Goal: Information Seeking & Learning: Learn about a topic

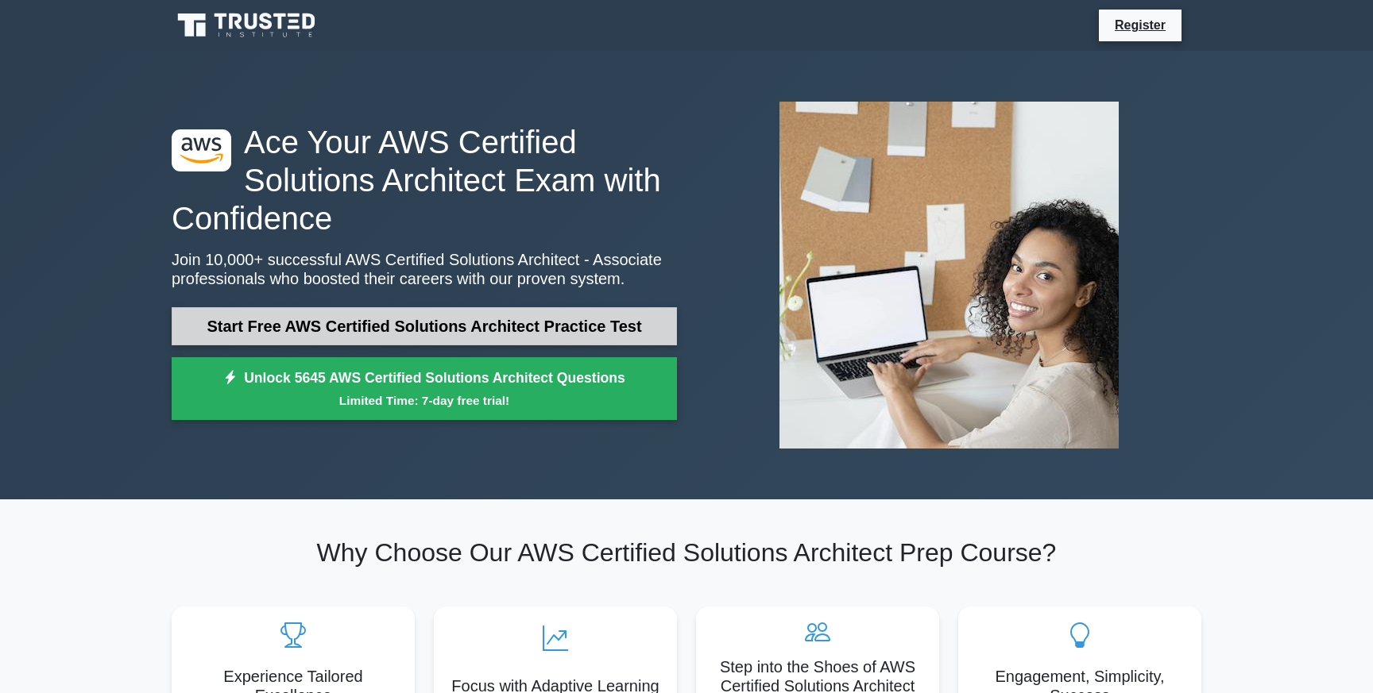
click at [527, 332] on link "Start Free AWS Certified Solutions Architect Practice Test" at bounding box center [424, 326] width 505 height 38
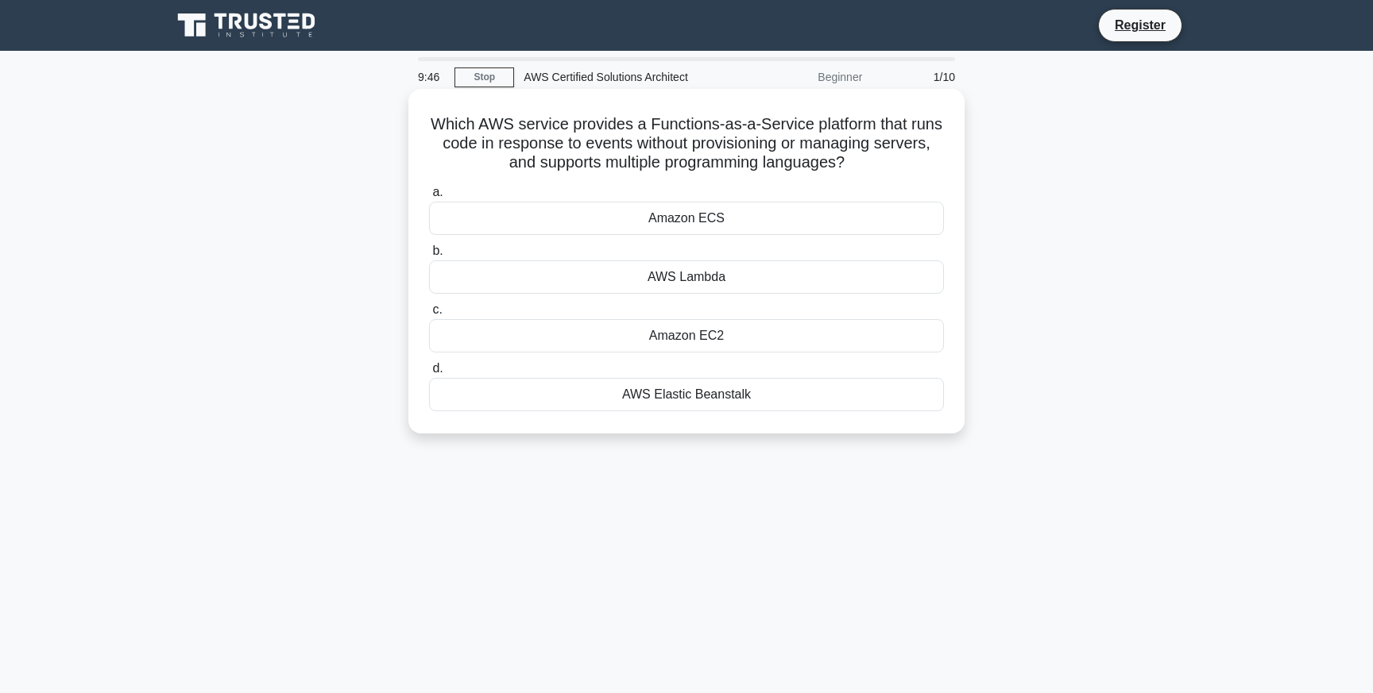
click at [812, 273] on div "AWS Lambda" at bounding box center [686, 277] width 515 height 33
click at [429, 257] on input "b. AWS Lambda" at bounding box center [429, 251] width 0 height 10
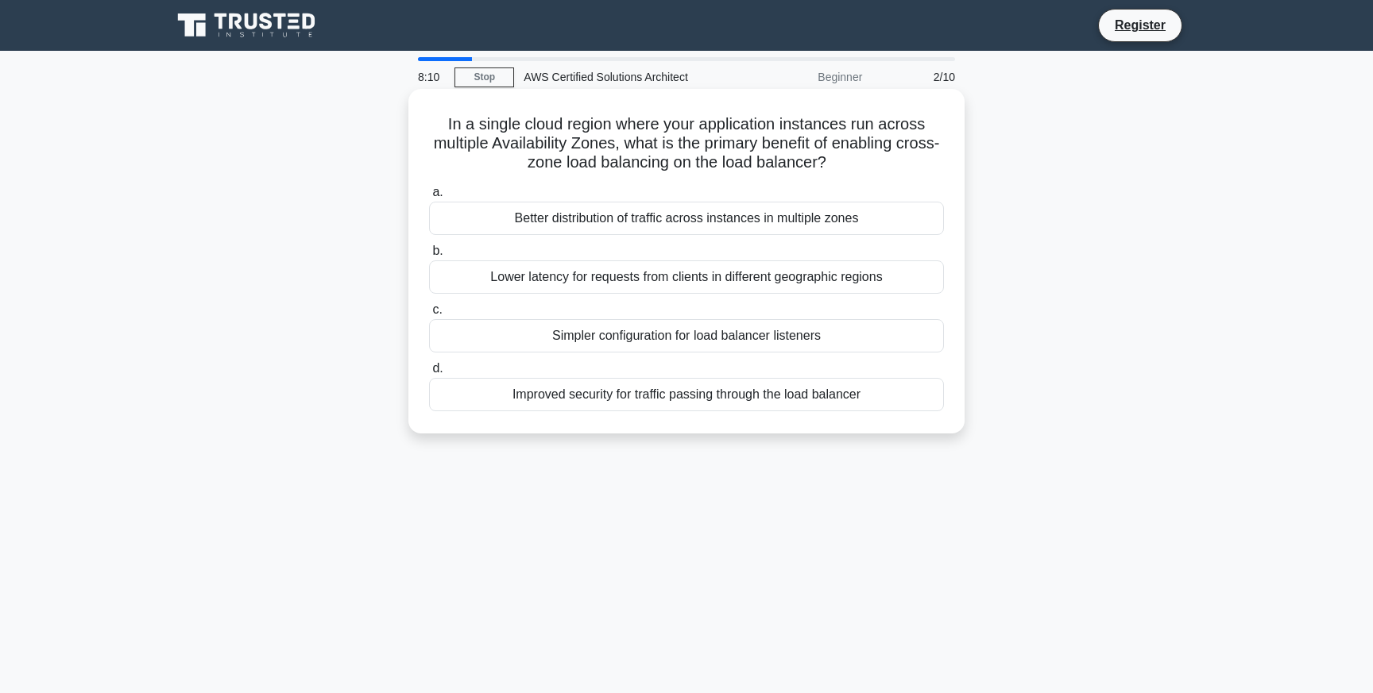
click at [759, 147] on h5 "In a single cloud region where your application instances run across multiple A…" at bounding box center [686, 143] width 518 height 59
click at [682, 218] on div "Better distribution of traffic across instances in multiple zones" at bounding box center [686, 218] width 515 height 33
click at [429, 198] on input "a. Better distribution of traffic across instances in multiple zones" at bounding box center [429, 192] width 0 height 10
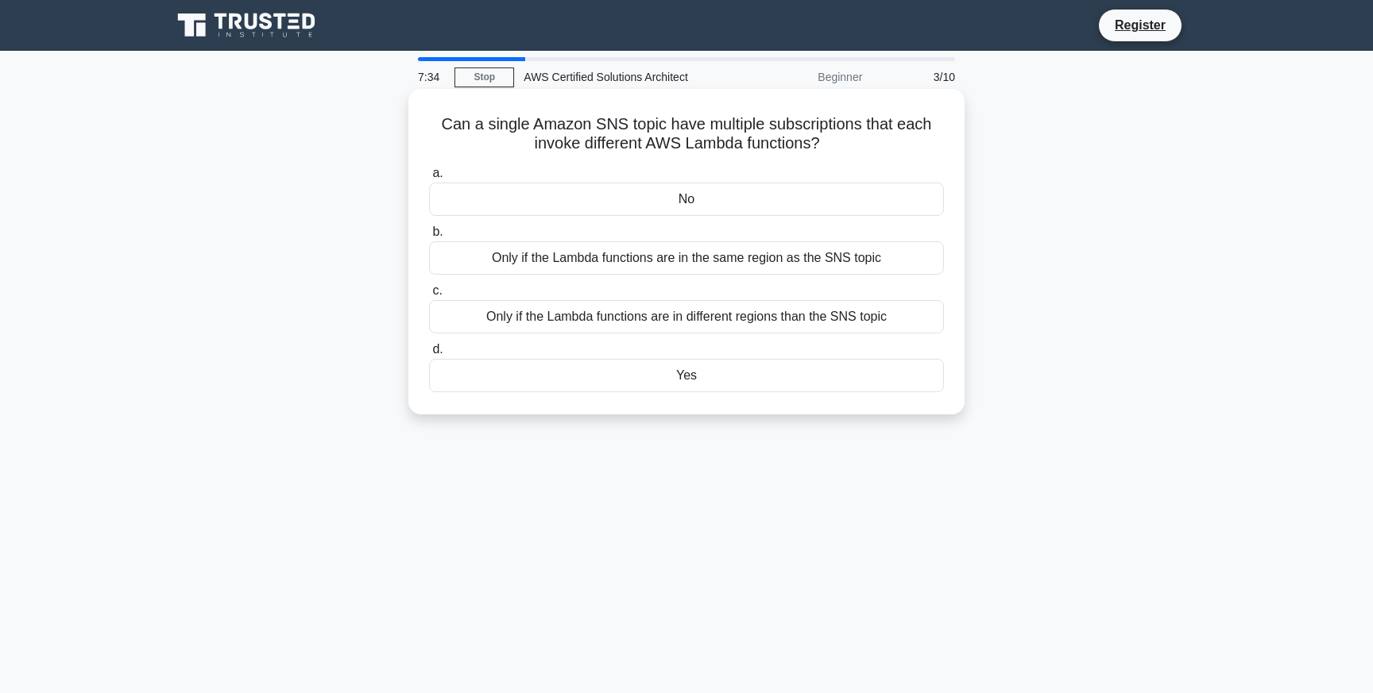
click at [698, 392] on div "Yes" at bounding box center [686, 375] width 515 height 33
click at [429, 355] on input "d. Yes" at bounding box center [429, 350] width 0 height 10
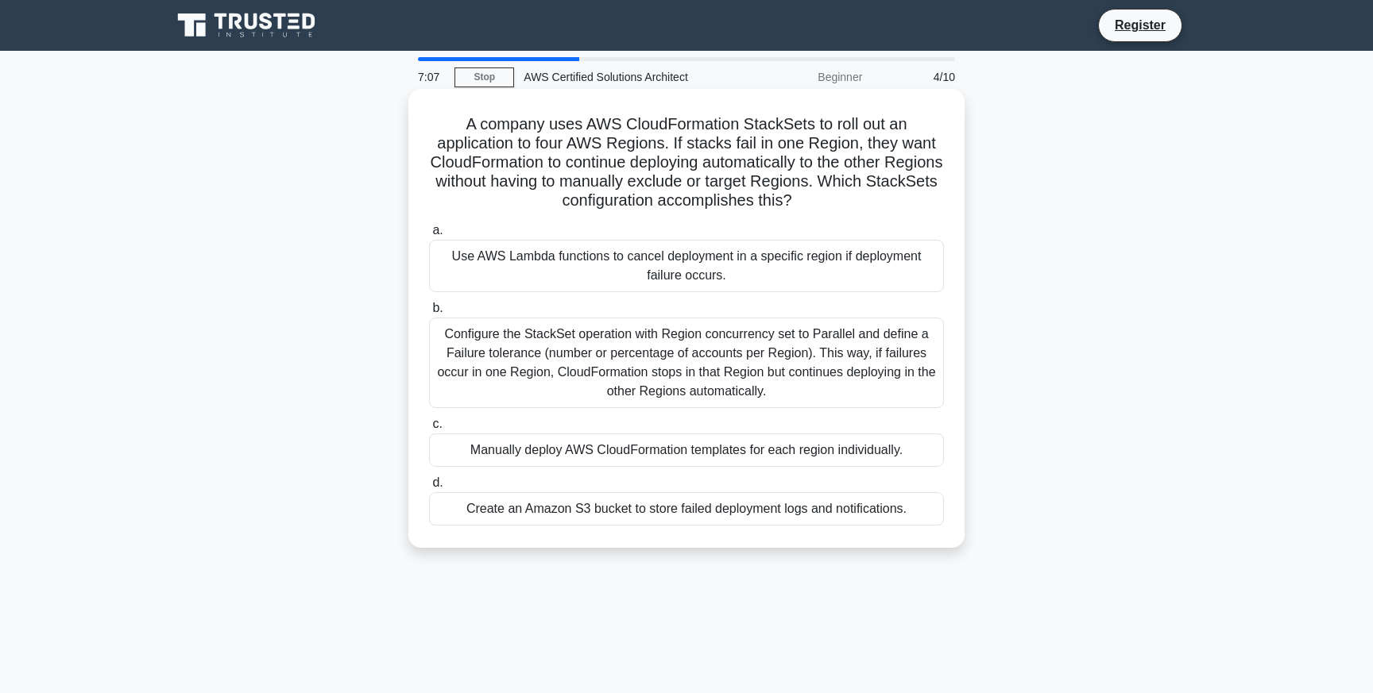
click at [721, 369] on div "Configure the StackSet operation with Region concurrency set to Parallel and de…" at bounding box center [686, 363] width 515 height 91
click at [429, 314] on input "b. Configure the StackSet operation with Region concurrency set to Parallel and…" at bounding box center [429, 308] width 0 height 10
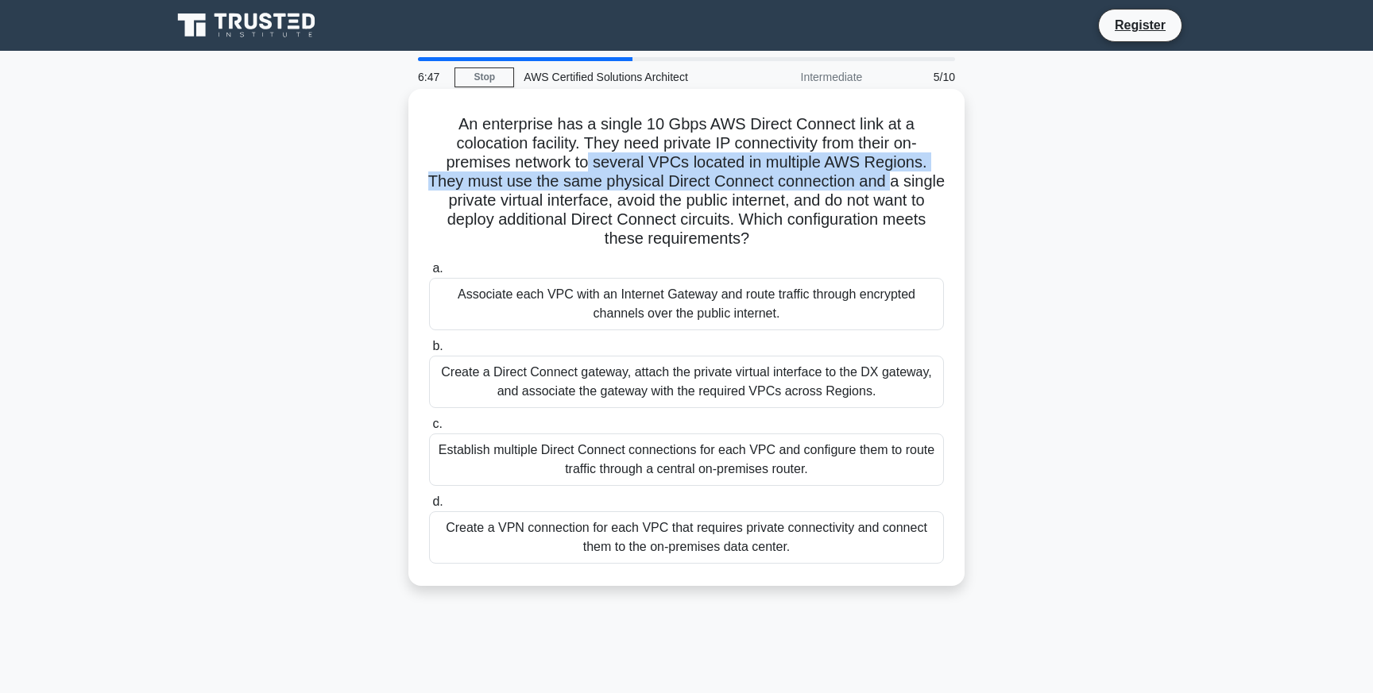
drag, startPoint x: 573, startPoint y: 171, endPoint x: 871, endPoint y: 184, distance: 299.0
click at [871, 184] on h5 "An enterprise has a single 10 Gbps AWS Direct Connect link at a colocation faci…" at bounding box center [686, 181] width 518 height 135
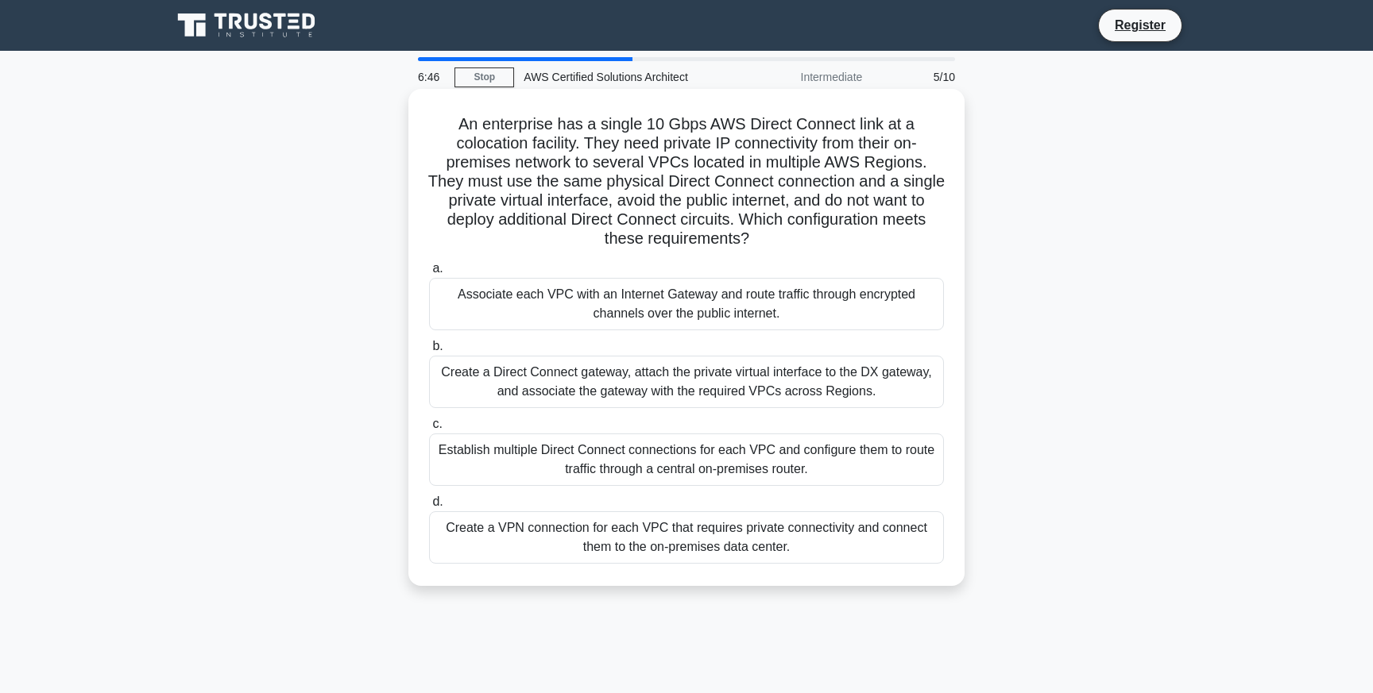
click at [884, 184] on h5 "An enterprise has a single 10 Gbps AWS Direct Connect link at a colocation faci…" at bounding box center [686, 181] width 518 height 135
click at [715, 540] on div "Create a VPN connection for each VPC that requires private connectivity and con…" at bounding box center [686, 538] width 515 height 52
click at [429, 508] on input "d. Create a VPN connection for each VPC that requires private connectivity and …" at bounding box center [429, 502] width 0 height 10
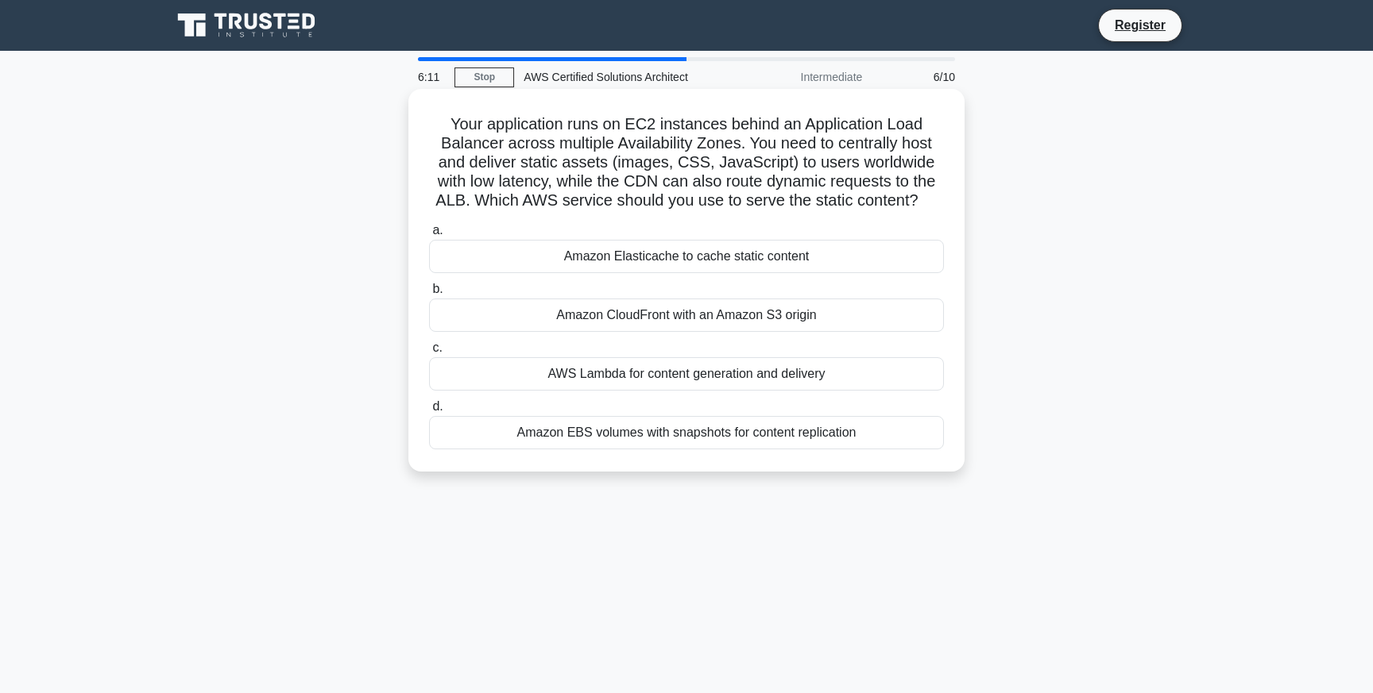
click at [771, 316] on div "Amazon CloudFront with an Amazon S3 origin" at bounding box center [686, 315] width 515 height 33
click at [429, 295] on input "b. Amazon CloudFront with an Amazon S3 origin" at bounding box center [429, 289] width 0 height 10
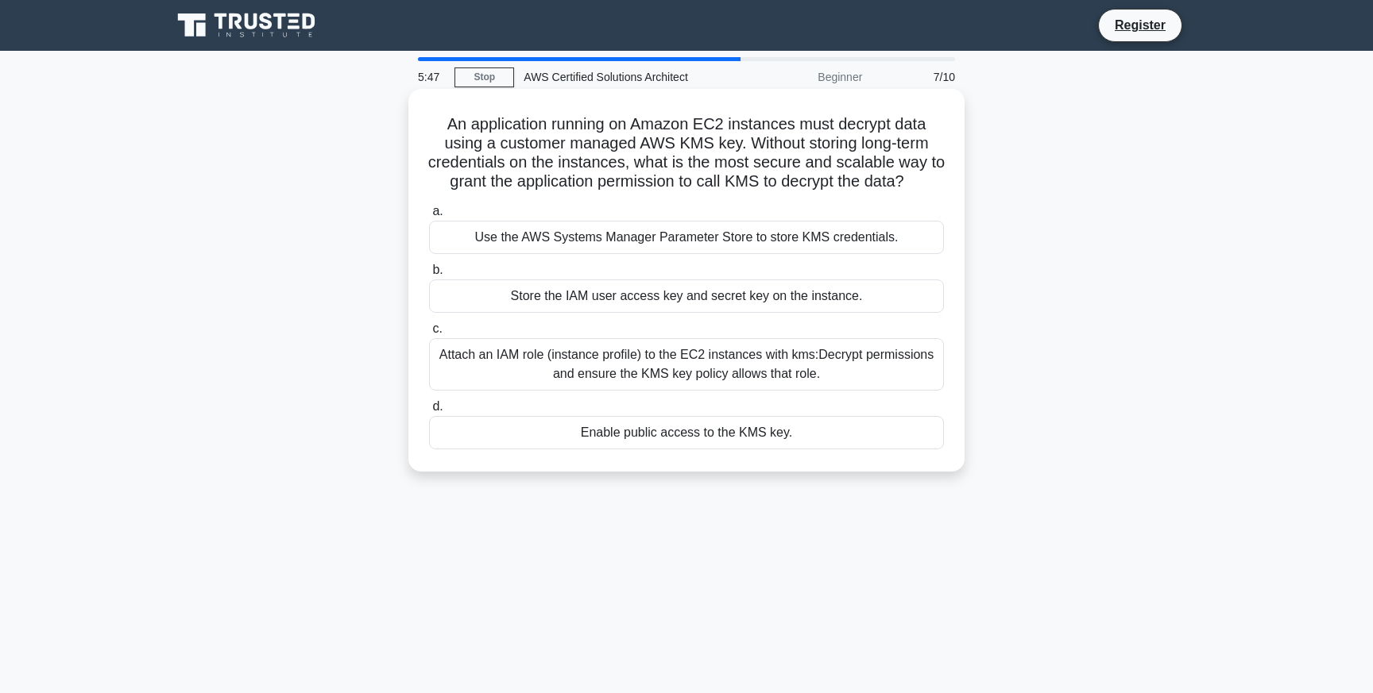
click at [670, 366] on div "Attach an IAM role (instance profile) to the EC2 instances with kms:Decrypt per…" at bounding box center [686, 364] width 515 height 52
click at [429, 334] on input "c. Attach an IAM role (instance profile) to the EC2 instances with kms:Decrypt …" at bounding box center [429, 329] width 0 height 10
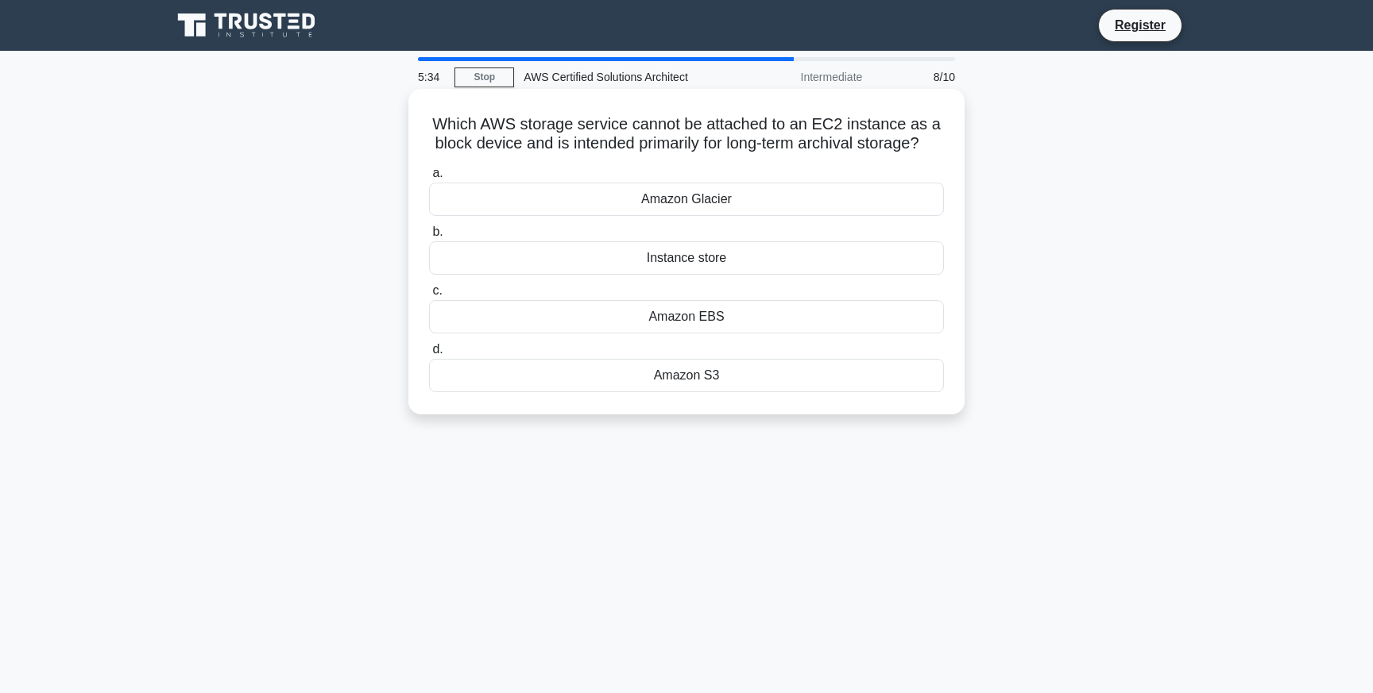
click at [723, 269] on div "Instance store" at bounding box center [686, 257] width 515 height 33
click at [429, 238] on input "b. Instance store" at bounding box center [429, 232] width 0 height 10
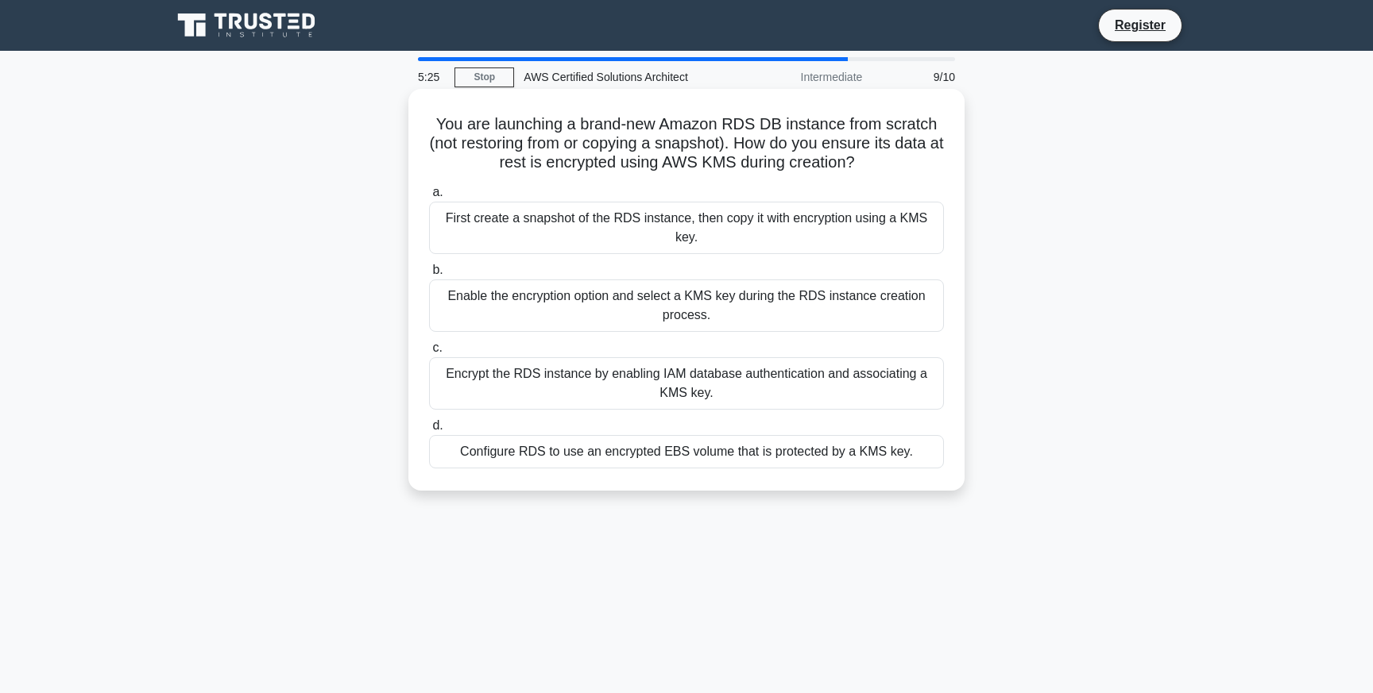
click at [687, 249] on div "First create a snapshot of the RDS instance, then copy it with encryption using…" at bounding box center [686, 228] width 515 height 52
click at [429, 198] on input "a. First create a snapshot of the RDS instance, then copy it with encryption us…" at bounding box center [429, 192] width 0 height 10
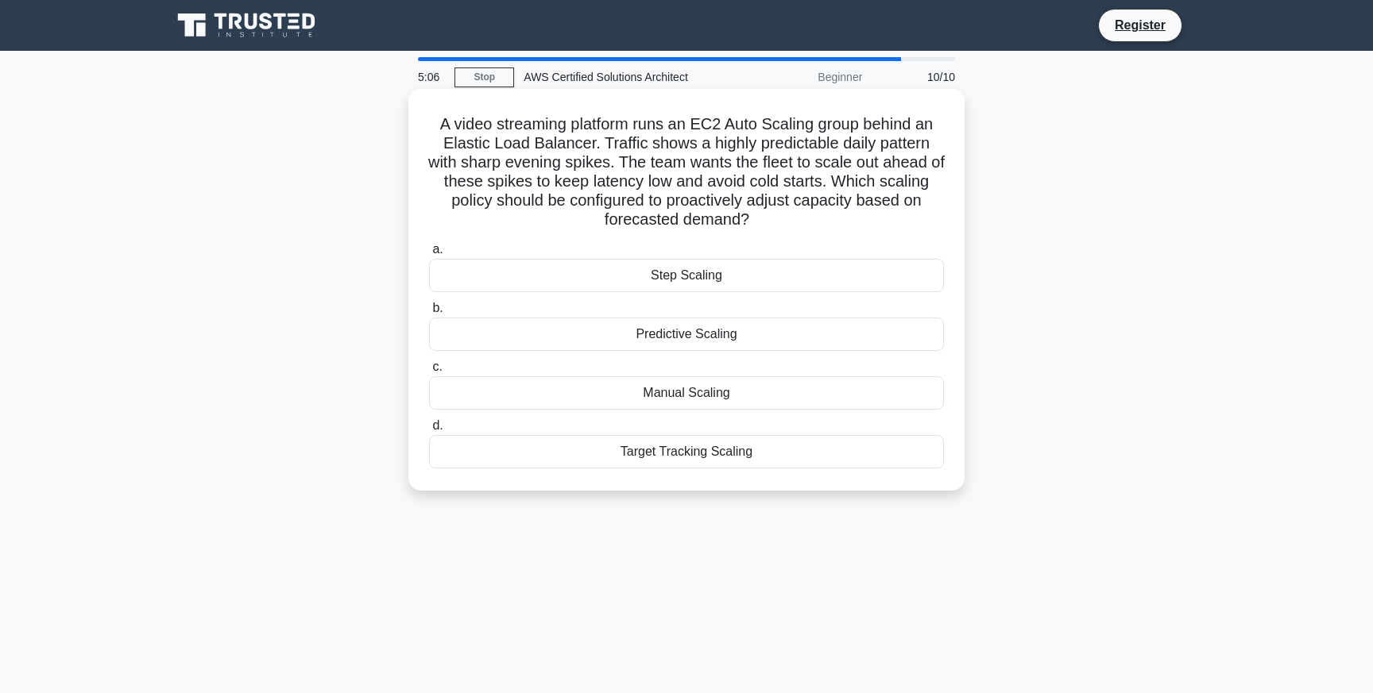
click at [710, 285] on div "Step Scaling" at bounding box center [686, 275] width 515 height 33
click at [429, 255] on input "a. Step Scaling" at bounding box center [429, 250] width 0 height 10
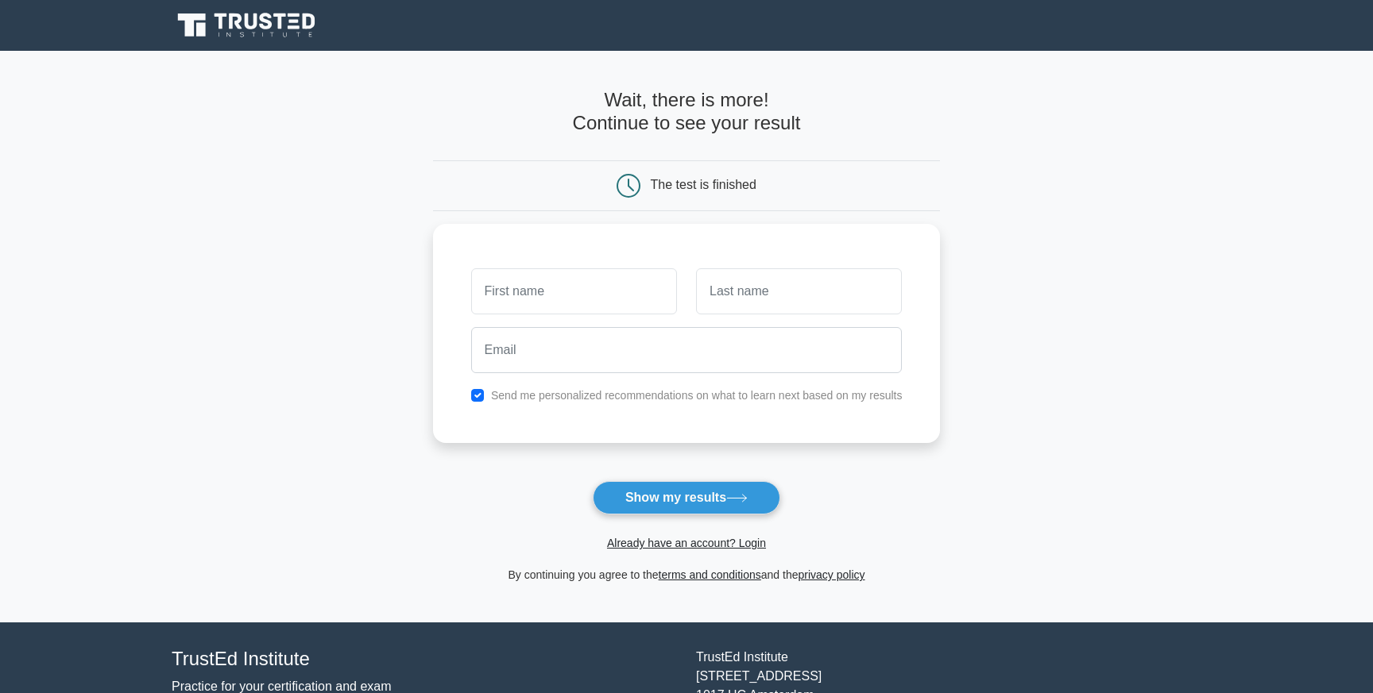
click at [705, 194] on div "The test is finished" at bounding box center [686, 186] width 338 height 24
click at [670, 494] on button "Show my results" at bounding box center [686, 497] width 187 height 33
type input "Dejan"
type input "Saric"
click at [481, 399] on div "Send me personalized recommendations on what to learn next based on my results" at bounding box center [687, 391] width 450 height 19
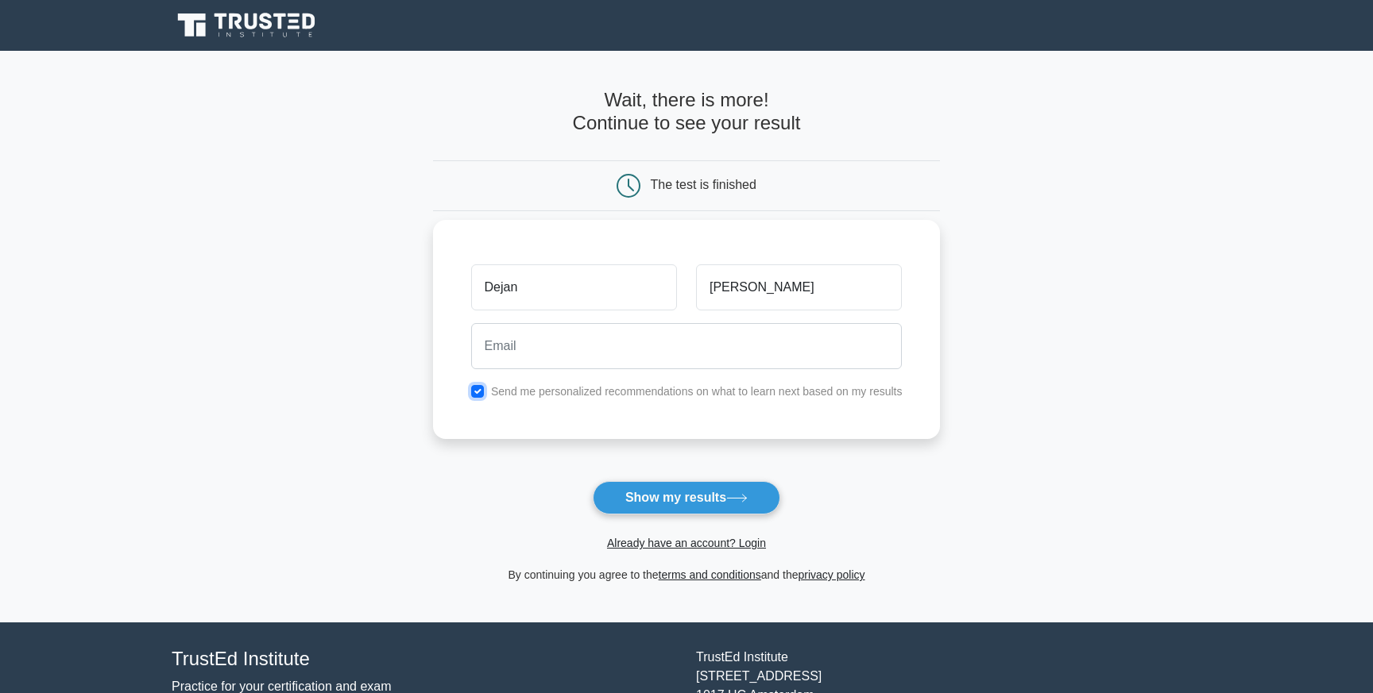
click at [471, 395] on input "checkbox" at bounding box center [477, 391] width 13 height 13
checkbox input "false"
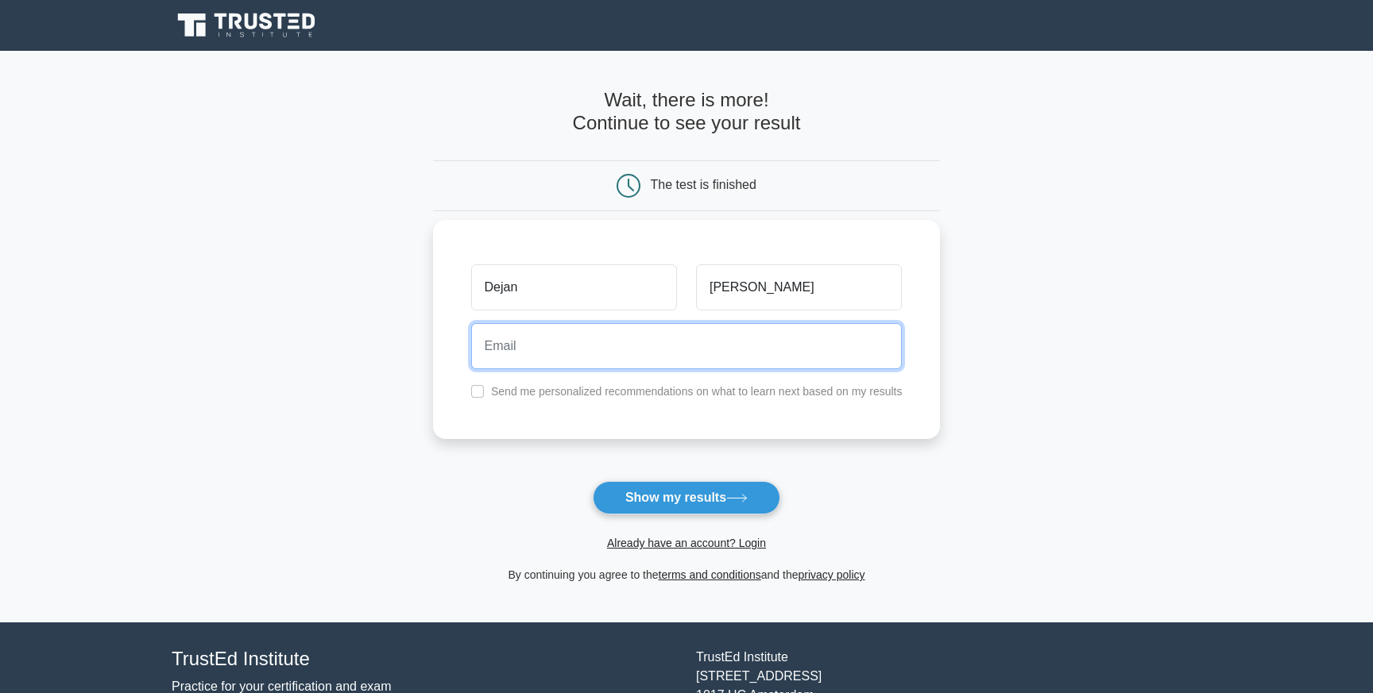
click at [504, 351] on input "email" at bounding box center [686, 346] width 431 height 46
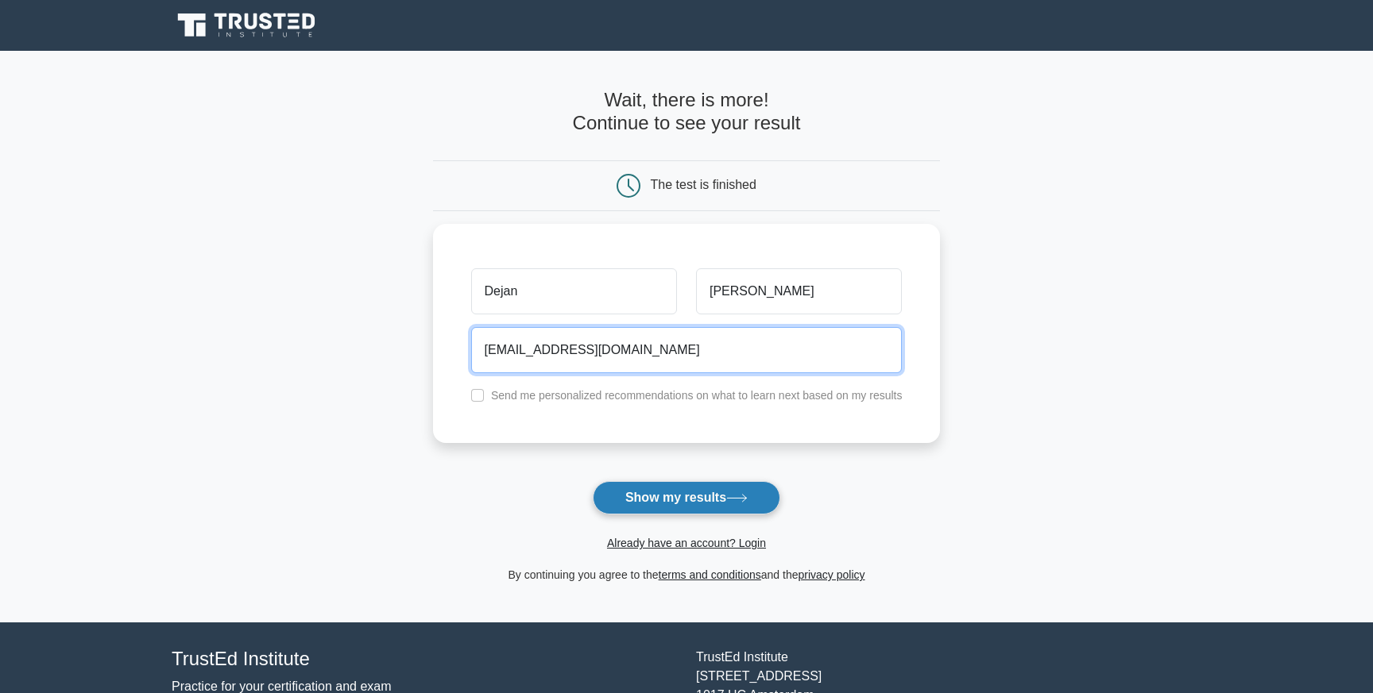
type input "dddd@gmail.com"
click at [694, 497] on button "Show my results" at bounding box center [686, 497] width 187 height 33
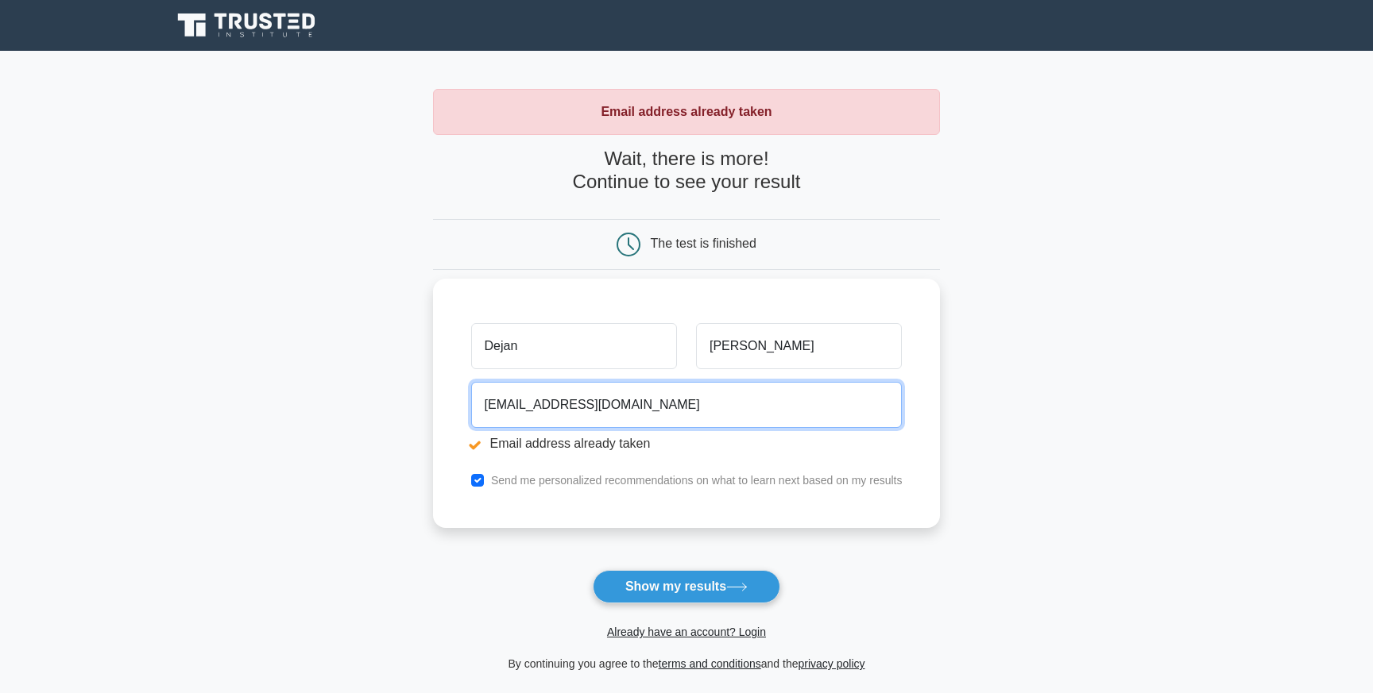
click at [490, 403] on input "[EMAIL_ADDRESS][DOMAIN_NAME]" at bounding box center [686, 405] width 431 height 46
type input "dejandiscogswantlist@gmail.com"
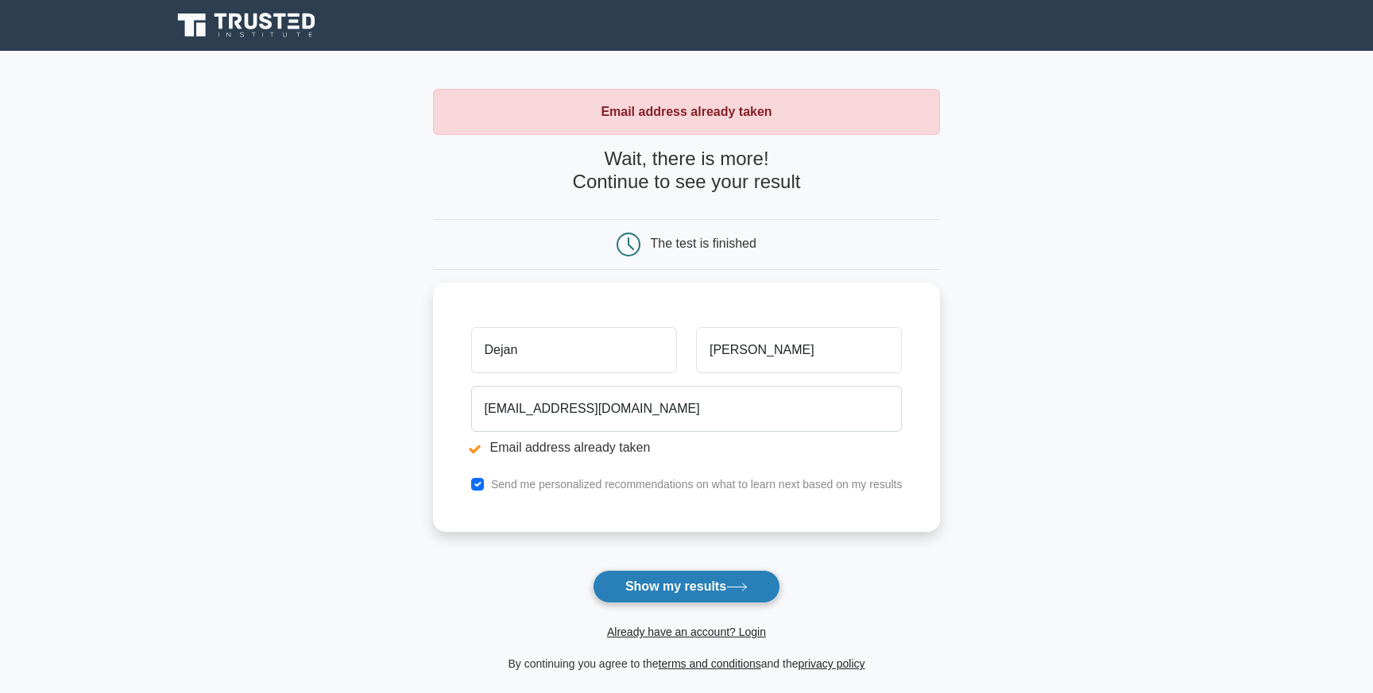
click at [686, 582] on button "Show my results" at bounding box center [686, 586] width 187 height 33
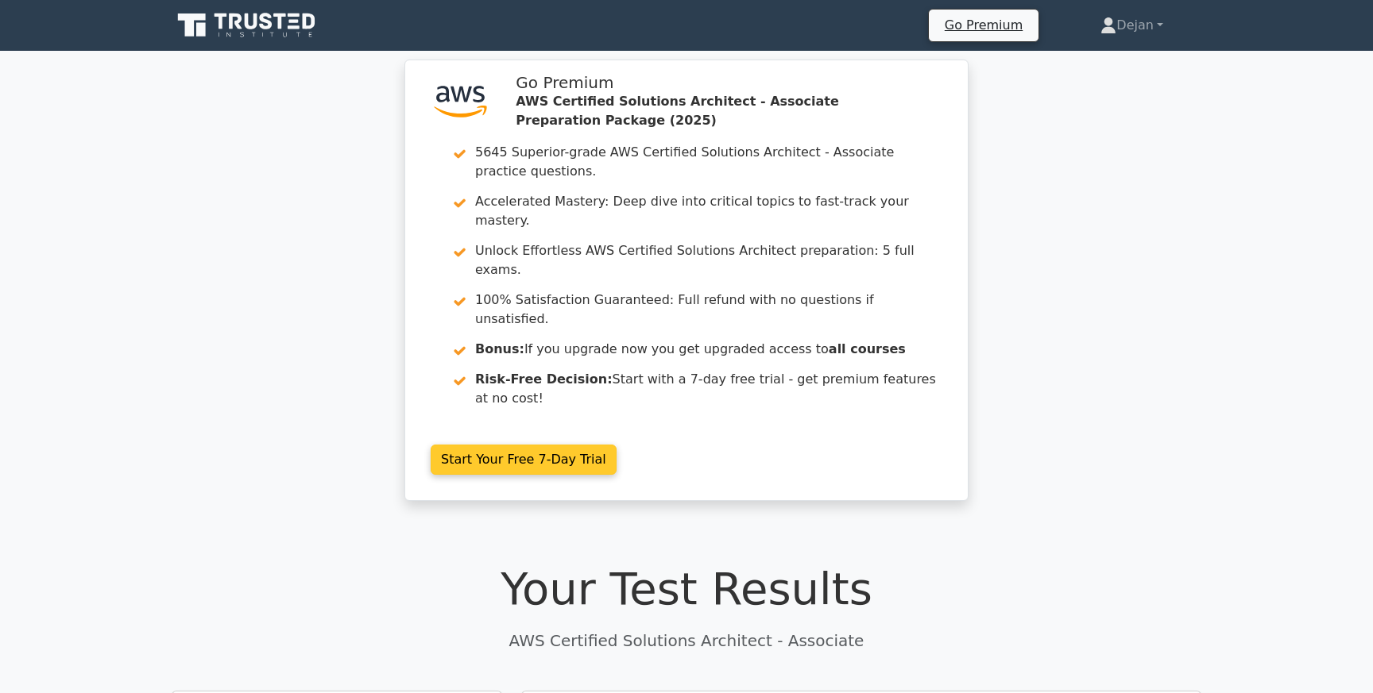
click at [616, 445] on link "Start Your Free 7-Day Trial" at bounding box center [524, 460] width 186 height 30
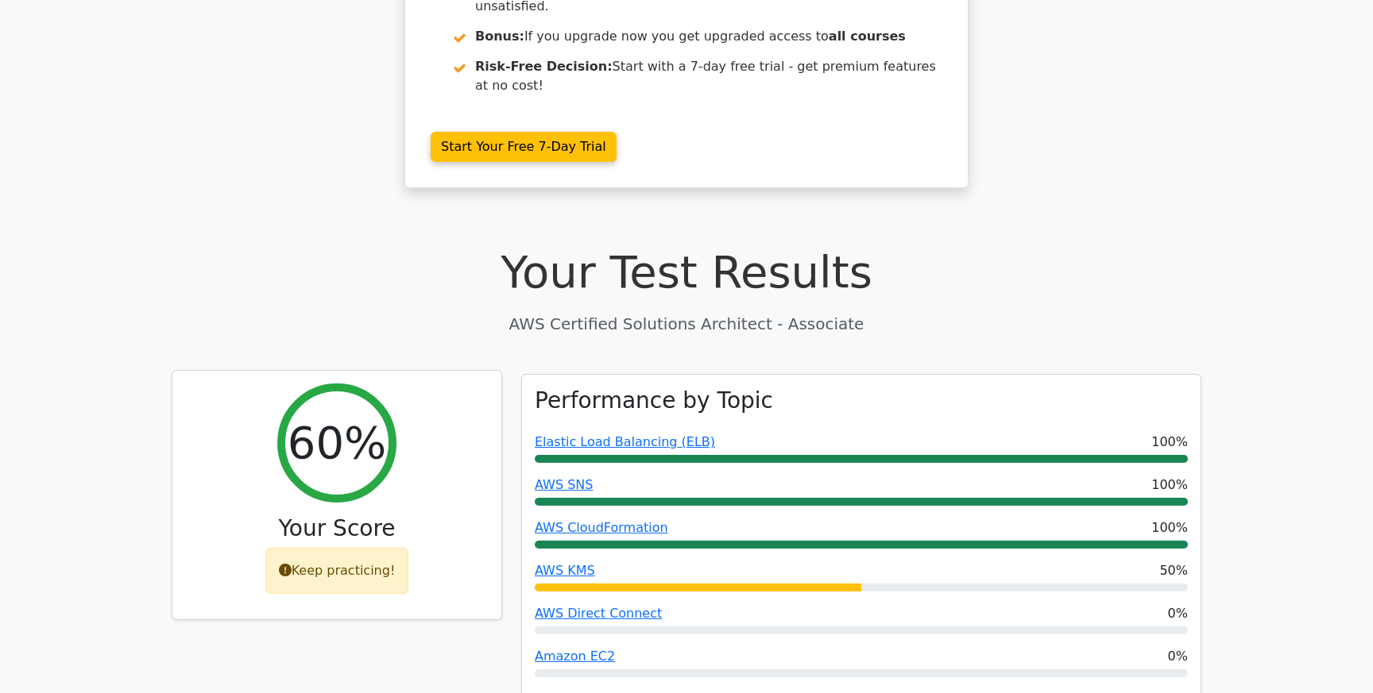
scroll to position [400, 0]
